Goal: Check status

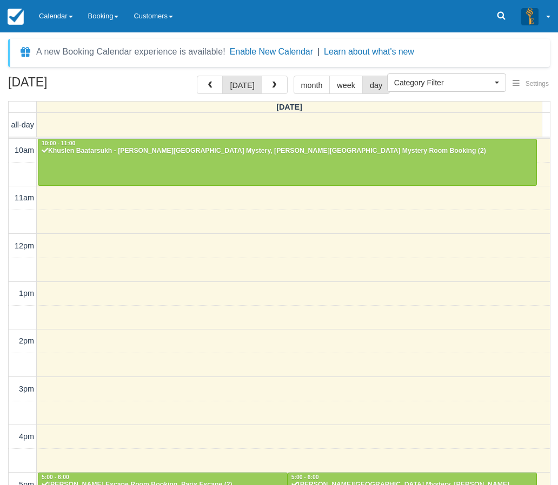
select select
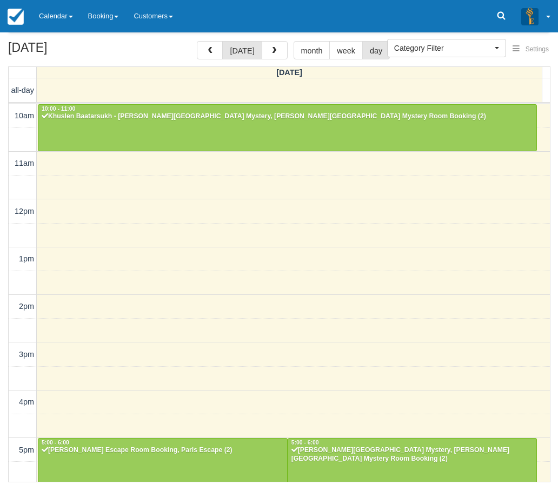
scroll to position [218, 0]
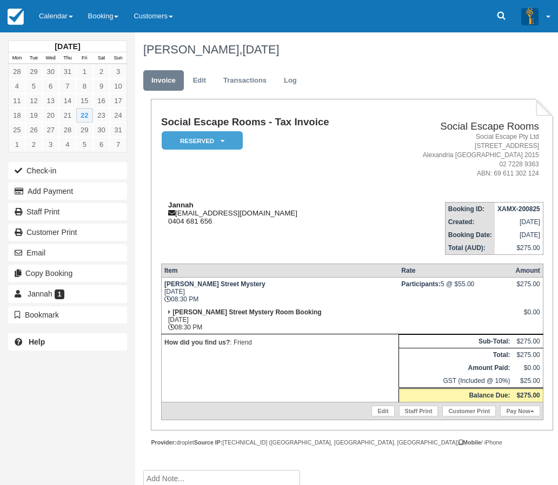
click at [215, 221] on div "Jannah [EMAIL_ADDRESS][DOMAIN_NAME] 0404 681 656" at bounding box center [270, 213] width 219 height 24
drag, startPoint x: 170, startPoint y: 203, endPoint x: 213, endPoint y: 222, distance: 47.5
click at [213, 222] on div "Jannah [EMAIL_ADDRESS][DOMAIN_NAME] 0404 681 656" at bounding box center [270, 213] width 219 height 24
click at [210, 231] on td "Jannah [EMAIL_ADDRESS][DOMAIN_NAME] 0404 681 656" at bounding box center [270, 224] width 219 height 62
click at [241, 240] on td "Jannah [EMAIL_ADDRESS][DOMAIN_NAME] 0404 681 656" at bounding box center [270, 224] width 219 height 62
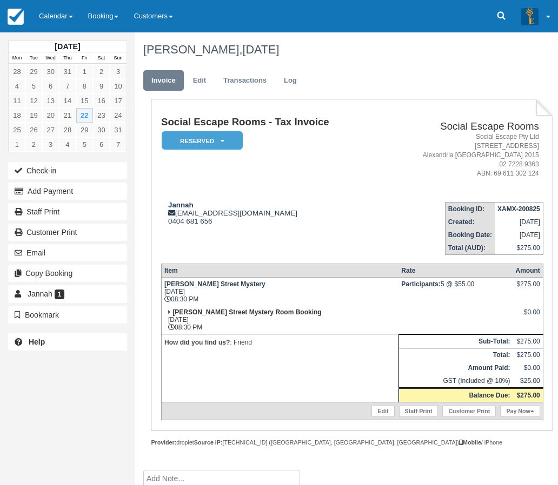
click at [208, 299] on td "[PERSON_NAME] Street Mystery [DATE] 08:30 PM" at bounding box center [279, 292] width 237 height 29
drag, startPoint x: 165, startPoint y: 285, endPoint x: 205, endPoint y: 298, distance: 41.9
click at [205, 298] on td "[PERSON_NAME] Street Mystery [DATE] 08:30 PM" at bounding box center [279, 292] width 237 height 29
click at [197, 309] on strong "[PERSON_NAME] Street Mystery Room Booking" at bounding box center [246, 313] width 149 height 8
drag, startPoint x: 172, startPoint y: 312, endPoint x: 207, endPoint y: 326, distance: 38.0
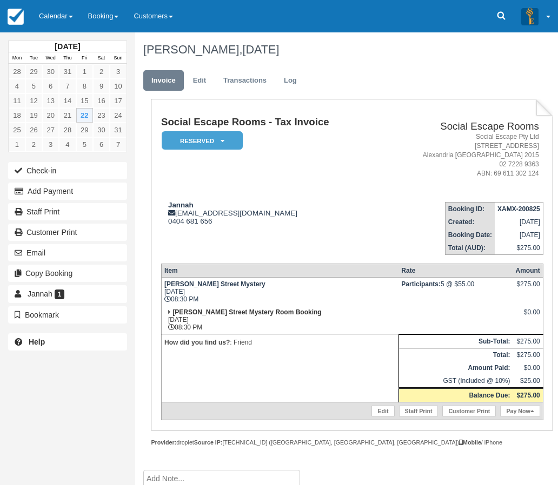
click at [207, 326] on td "[PERSON_NAME][GEOGRAPHIC_DATA] Mystery Room Booking [DATE] 08:30 PM" at bounding box center [279, 320] width 237 height 29
click at [207, 328] on td "[PERSON_NAME][GEOGRAPHIC_DATA] Mystery Room Booking [DATE] 08:30 PM" at bounding box center [279, 320] width 237 height 29
drag, startPoint x: 206, startPoint y: 329, endPoint x: 172, endPoint y: 312, distance: 37.9
click at [172, 312] on td "[PERSON_NAME][GEOGRAPHIC_DATA] Mystery Room Booking [DATE] 08:30 PM" at bounding box center [279, 320] width 237 height 29
click at [173, 350] on td "How did you find us? : Friend" at bounding box center [279, 369] width 237 height 68
